Goal: Information Seeking & Learning: Learn about a topic

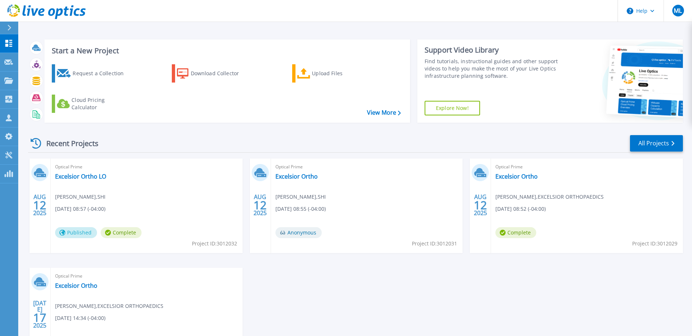
click at [135, 15] on header "Help ML Channel Partner [PERSON_NAME] [PERSON_NAME][EMAIL_ADDRESS][DOMAIN_NAME]…" at bounding box center [346, 11] width 692 height 22
click at [82, 281] on div "Optical Prime Excelsior Ortho [PERSON_NAME] , EXCELSIOR ORTHOPAEDICS [DATE] 14:…" at bounding box center [147, 314] width 192 height 94
click at [82, 286] on link "Excelsior Ortho" at bounding box center [76, 285] width 42 height 7
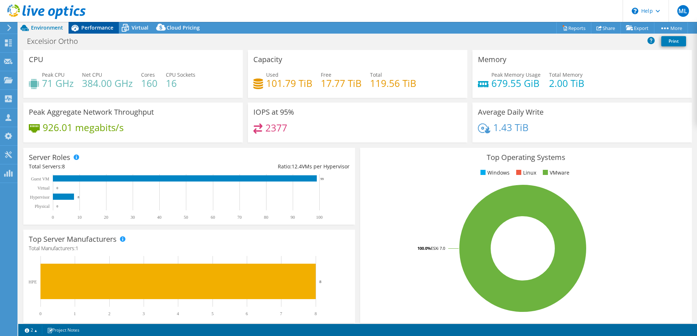
click at [100, 28] on span "Performance" at bounding box center [97, 27] width 32 height 7
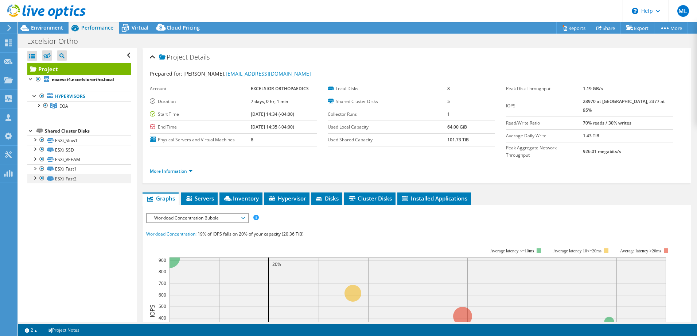
click at [35, 178] on div at bounding box center [34, 177] width 7 height 7
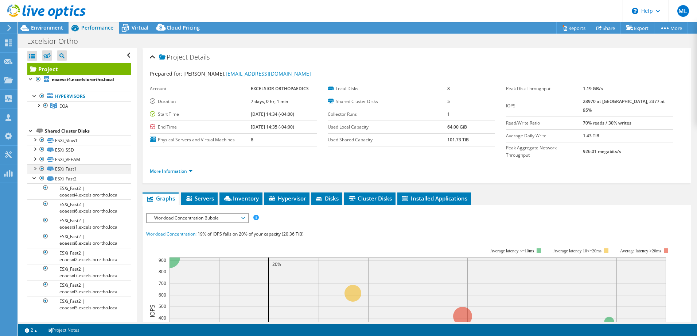
click at [35, 169] on div at bounding box center [34, 167] width 7 height 7
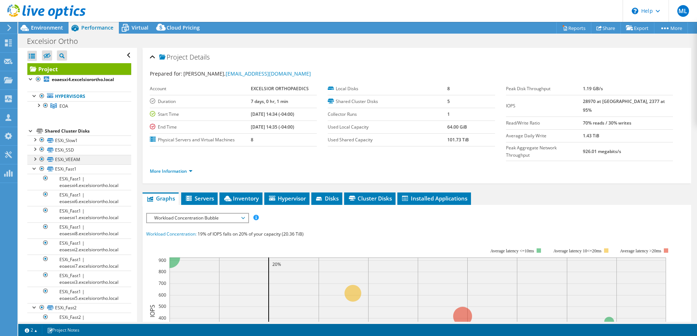
click at [35, 159] on div at bounding box center [34, 158] width 7 height 7
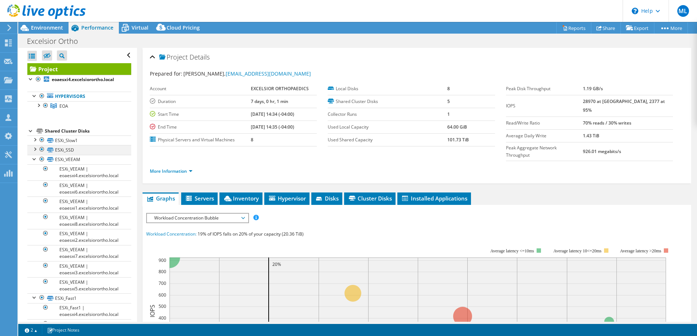
click at [35, 148] on div at bounding box center [34, 148] width 7 height 7
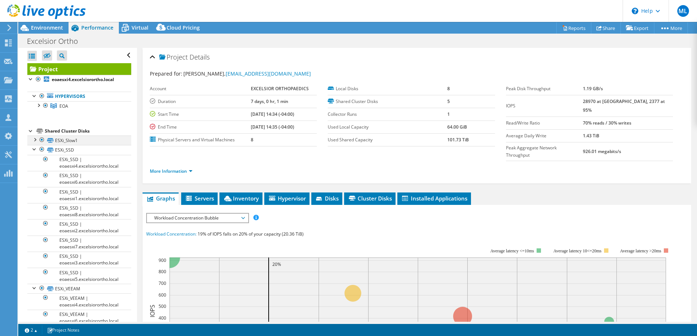
click at [35, 142] on div at bounding box center [34, 138] width 7 height 7
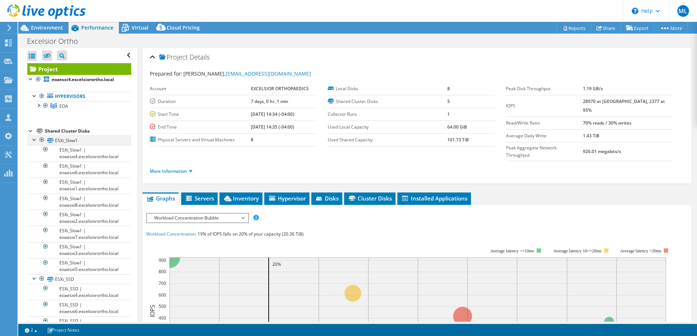
click at [35, 141] on div at bounding box center [34, 138] width 7 height 7
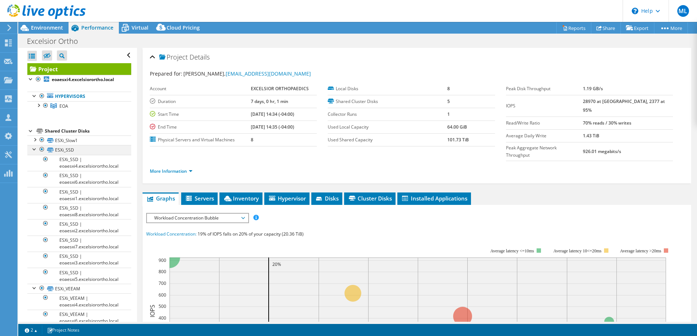
click at [35, 149] on div at bounding box center [34, 148] width 7 height 7
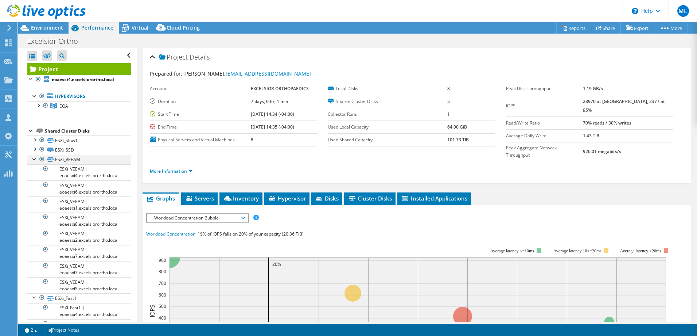
click at [35, 158] on div at bounding box center [34, 158] width 7 height 7
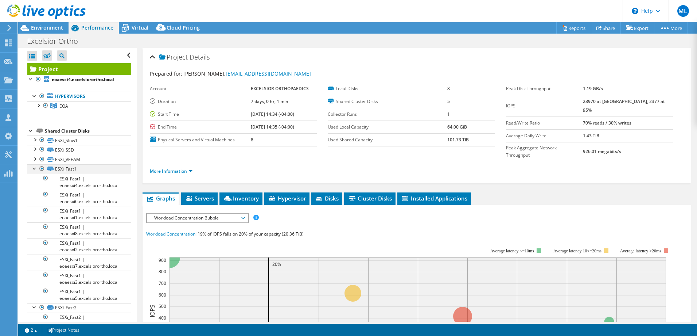
click at [34, 169] on div at bounding box center [34, 167] width 7 height 7
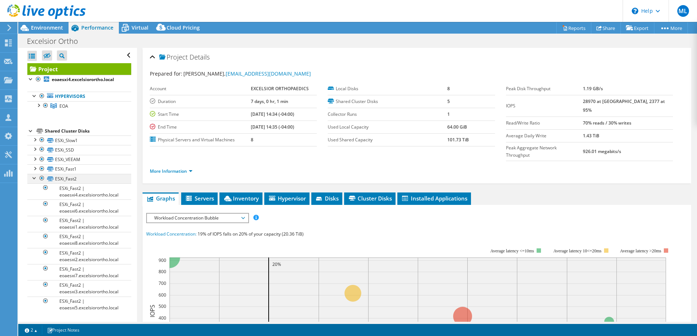
click at [34, 178] on div at bounding box center [34, 177] width 7 height 7
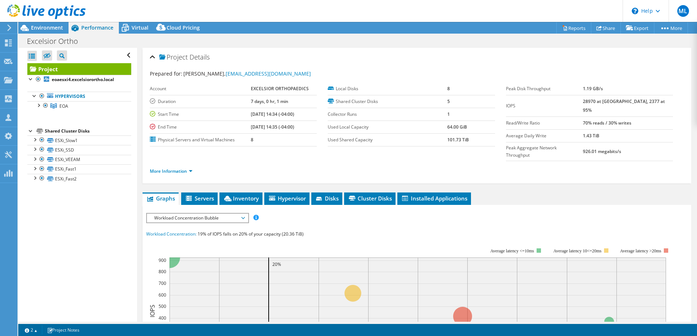
click at [138, 120] on div "Project Details Prepared for: Chris Walter, CWalter@excelsiorortho.com Account …" at bounding box center [417, 290] width 560 height 485
click at [138, 119] on div "Project Details Prepared for: Chris Walter, CWalter@excelsiorortho.com Account …" at bounding box center [417, 290] width 560 height 485
click at [44, 30] on span "Environment" at bounding box center [47, 27] width 32 height 7
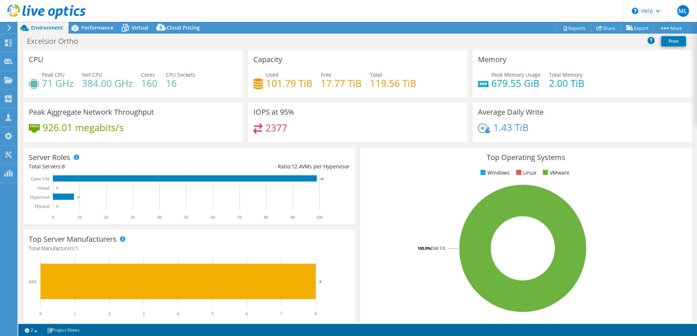
click at [354, 144] on div "IOPS at 95% 2377" at bounding box center [357, 125] width 225 height 45
click at [354, 142] on div "IOPS at 95% 2377" at bounding box center [358, 123] width 220 height 40
click at [353, 143] on div "IOPS at 95% 2377" at bounding box center [357, 125] width 225 height 45
